Goal: Task Accomplishment & Management: Manage account settings

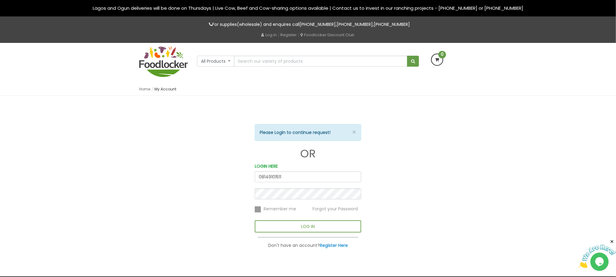
click at [286, 177] on input "08149101511" at bounding box center [308, 176] width 106 height 11
type input "0"
click at [286, 178] on input "email" at bounding box center [308, 176] width 106 height 11
type input "[PERSON_NAME][EMAIL_ADDRESS][DOMAIN_NAME]"
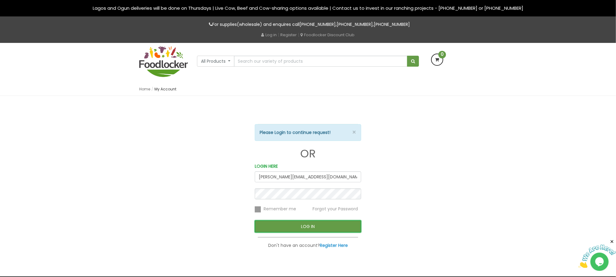
click at [272, 226] on button "LOG IN" at bounding box center [308, 226] width 106 height 12
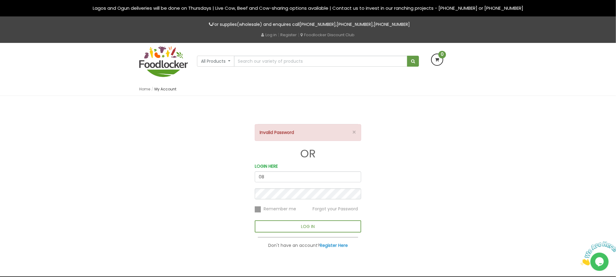
type input "0"
type input "[PERSON_NAME][EMAIL_ADDRESS][DOMAIN_NAME]"
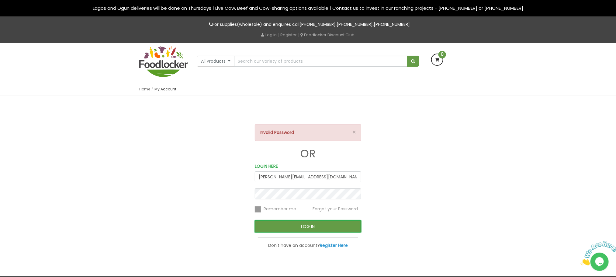
click at [280, 227] on button "LOG IN" at bounding box center [308, 226] width 106 height 12
